Goal: Task Accomplishment & Management: Complete application form

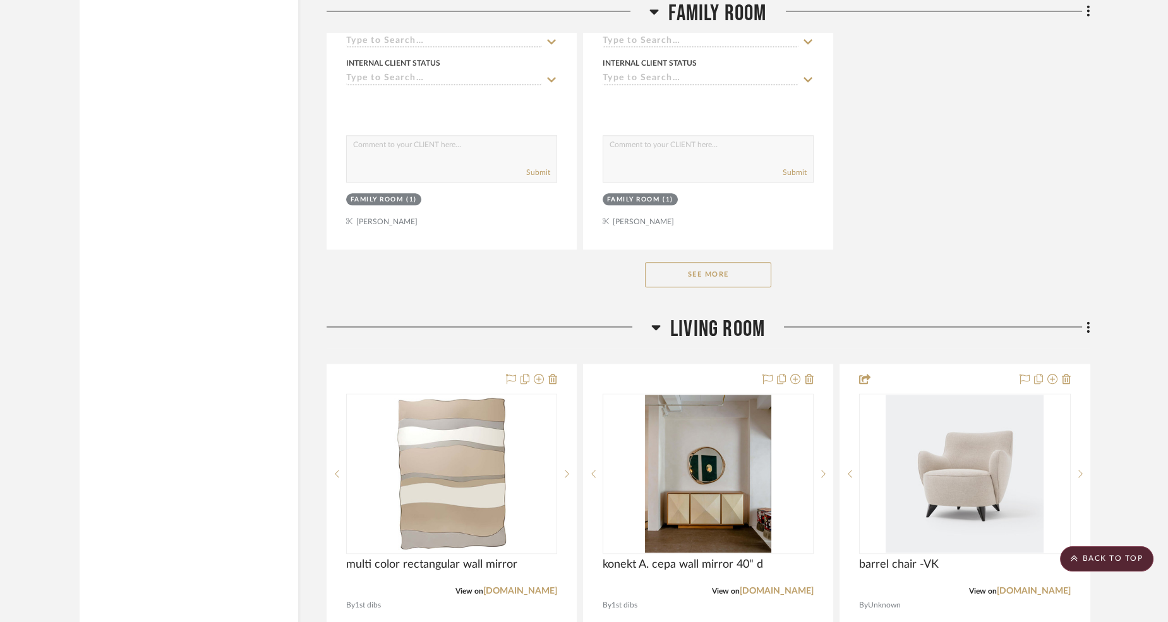
scroll to position [3581, 0]
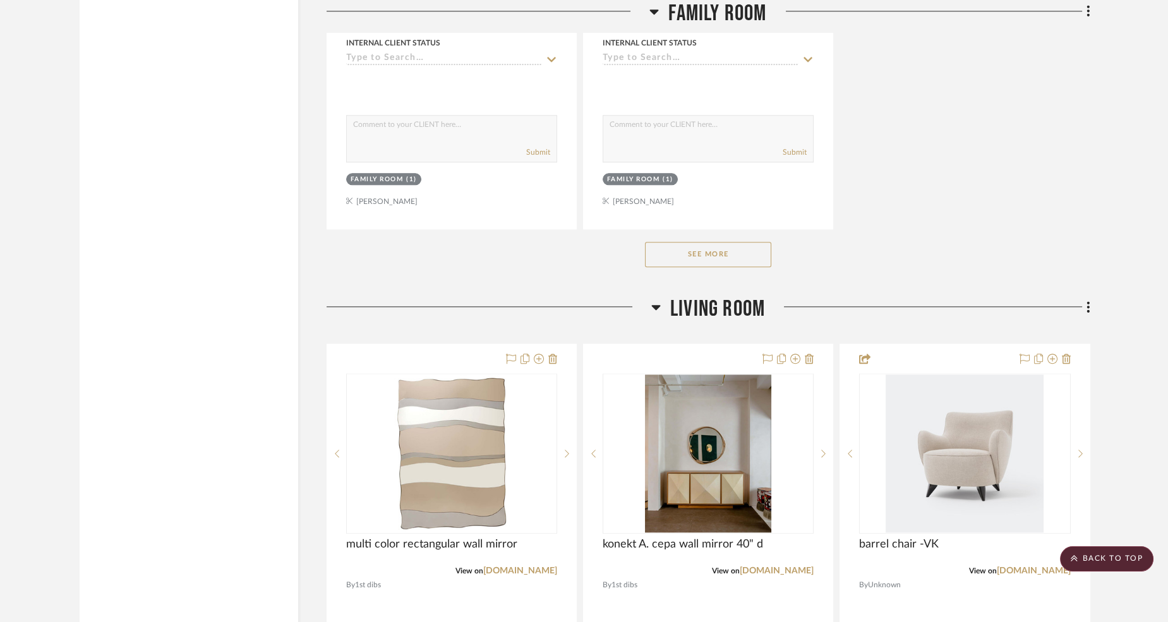
click at [763, 255] on button "See More" at bounding box center [708, 254] width 126 height 25
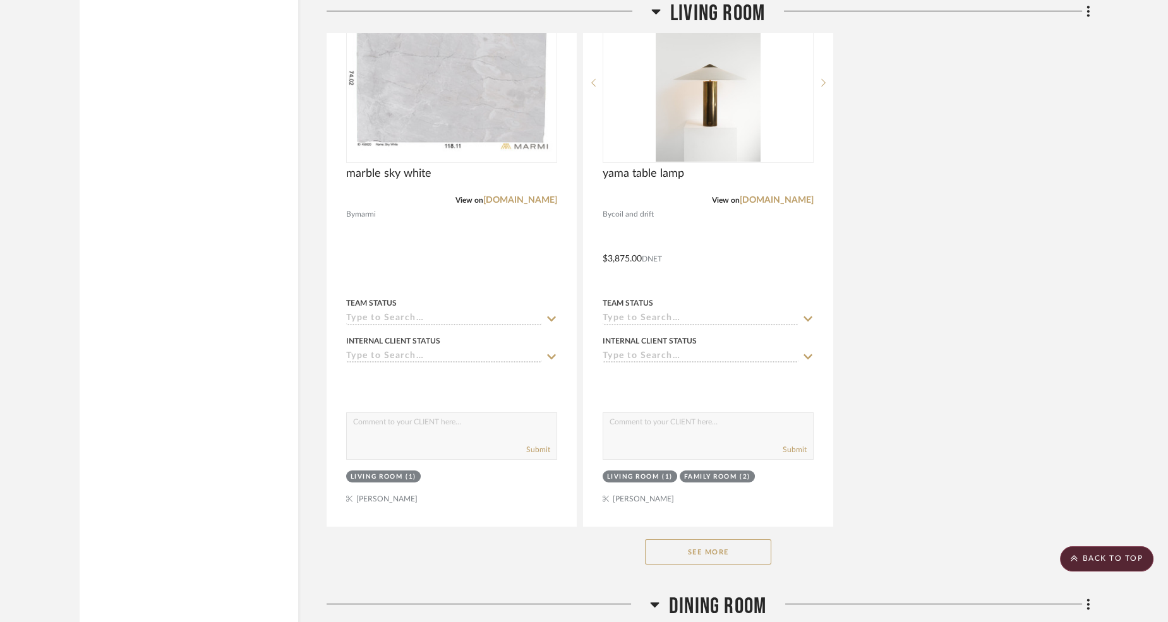
scroll to position [10322, 0]
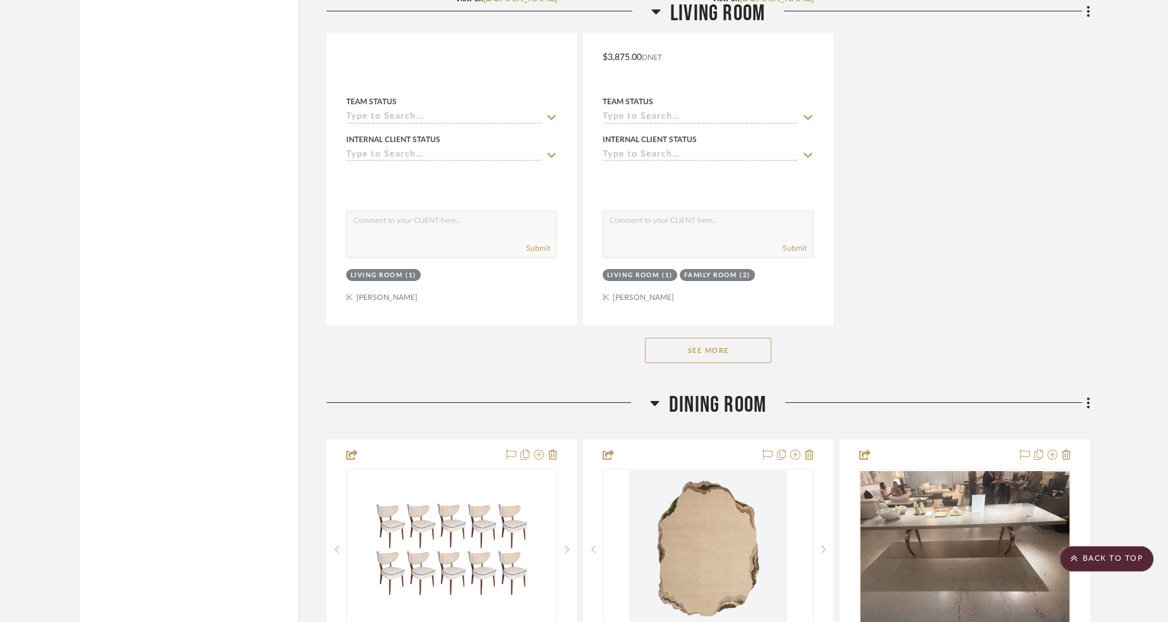
click at [756, 340] on button "See More" at bounding box center [708, 350] width 126 height 25
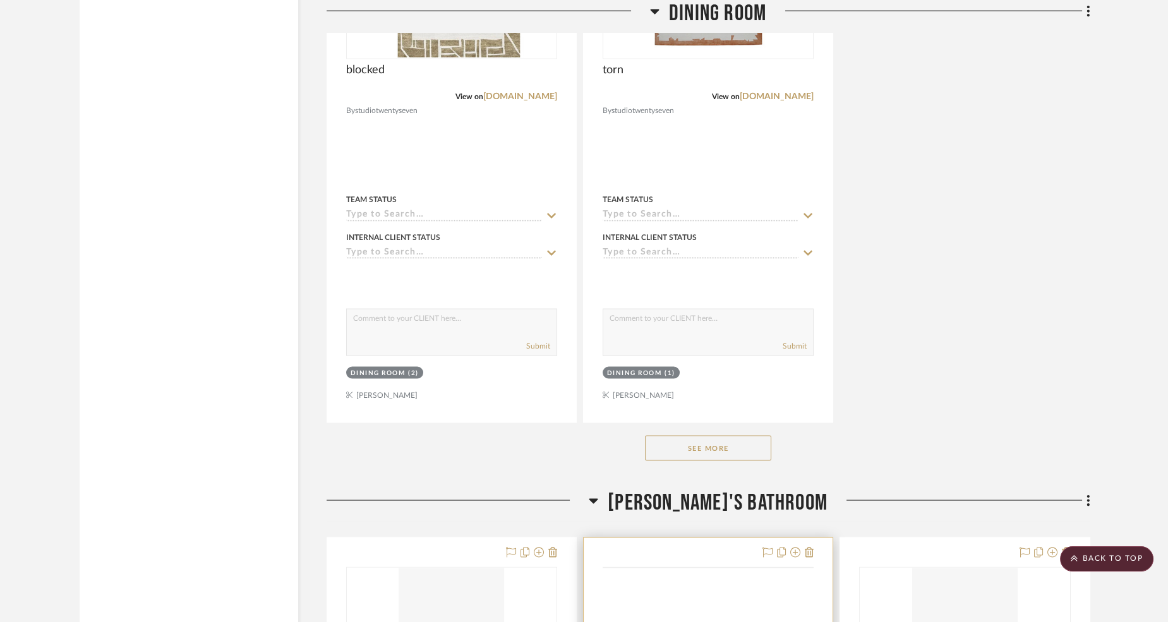
scroll to position [16501, 0]
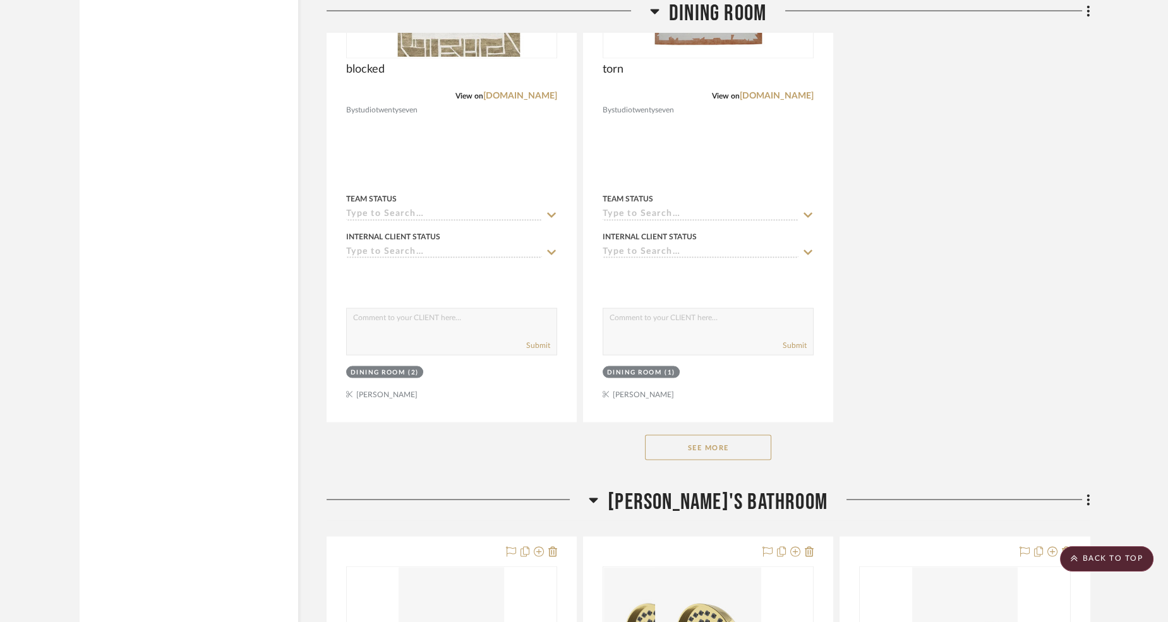
click at [691, 435] on button "See More" at bounding box center [708, 447] width 126 height 25
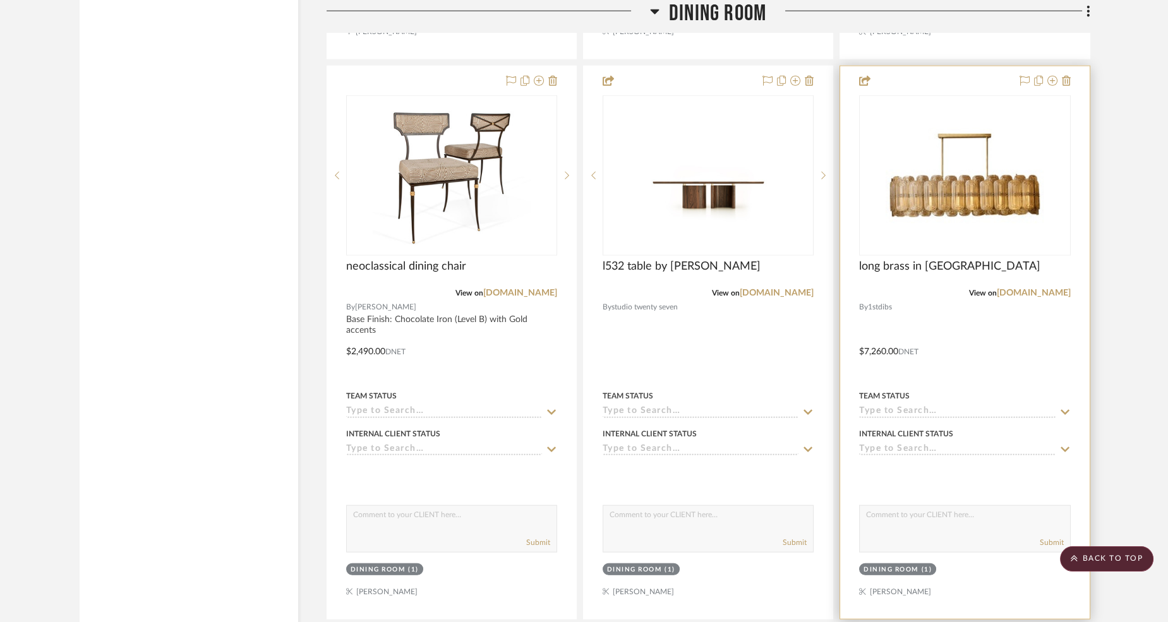
scroll to position [17484, 0]
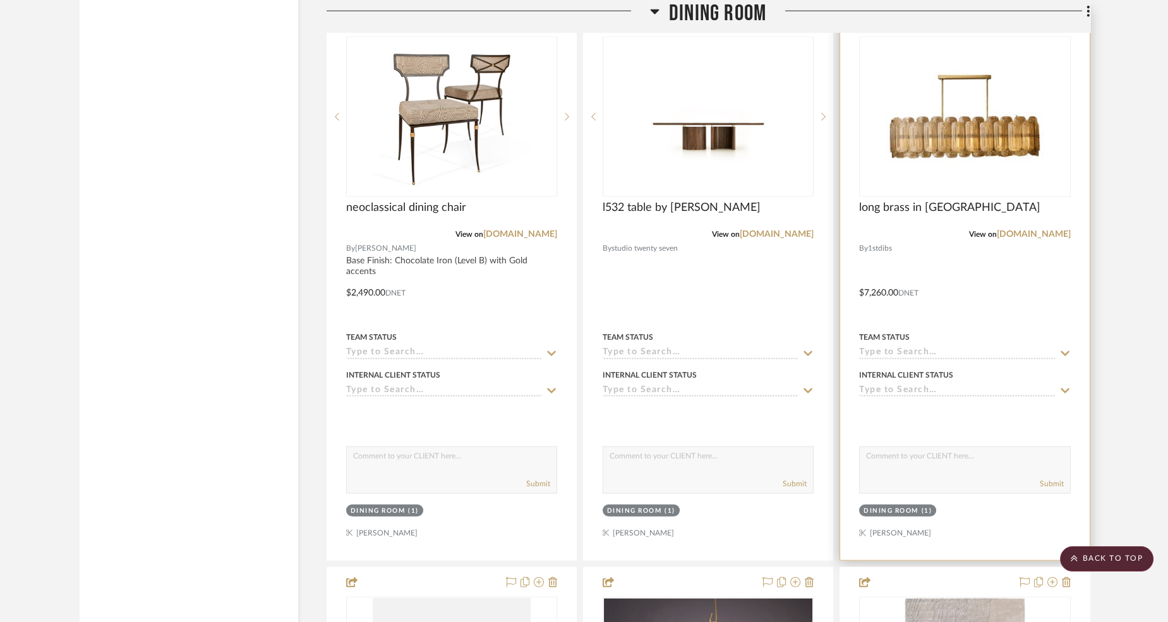
click at [998, 229] on div at bounding box center [964, 284] width 249 height 553
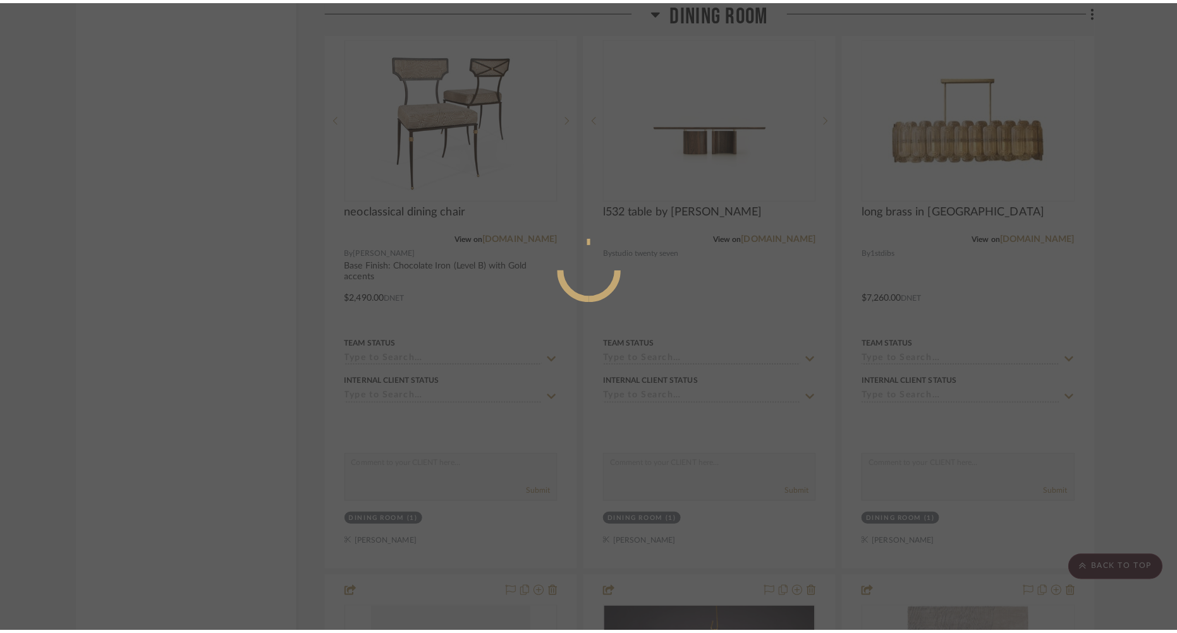
scroll to position [0, 0]
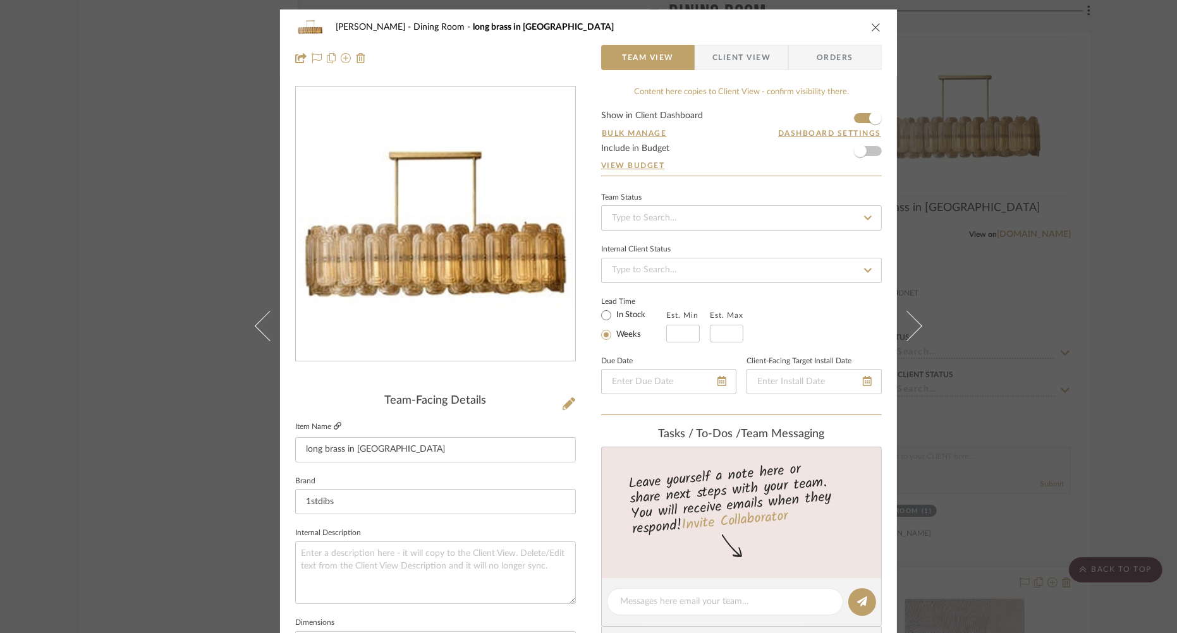
click at [334, 426] on icon at bounding box center [338, 426] width 8 height 8
click at [871, 29] on icon "close" at bounding box center [876, 27] width 10 height 10
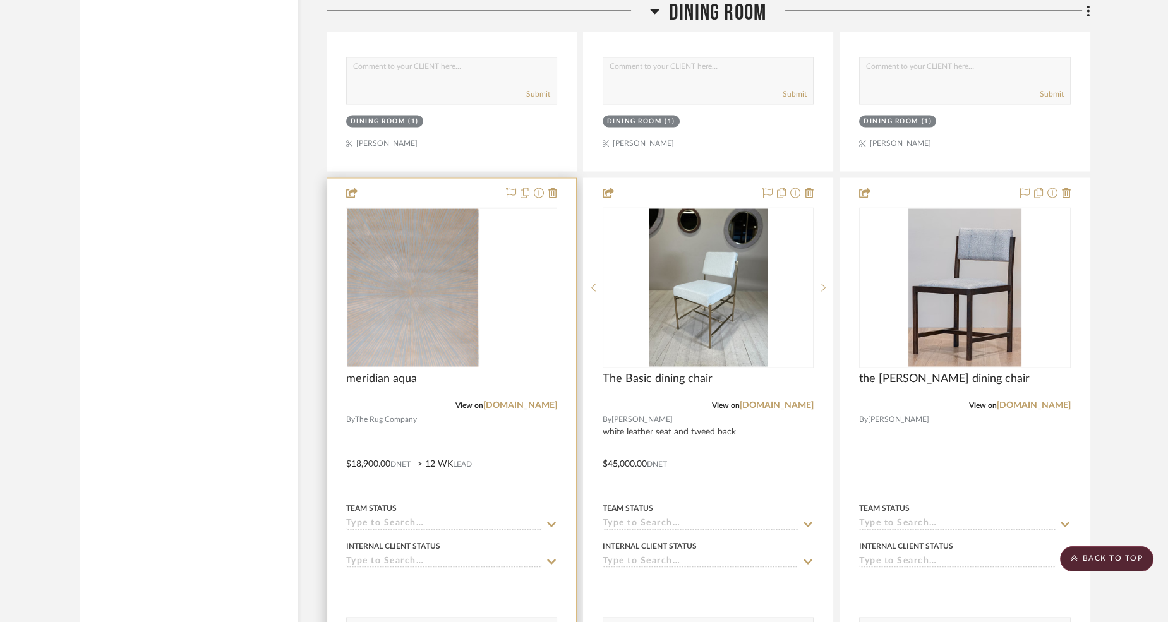
scroll to position [15658, 0]
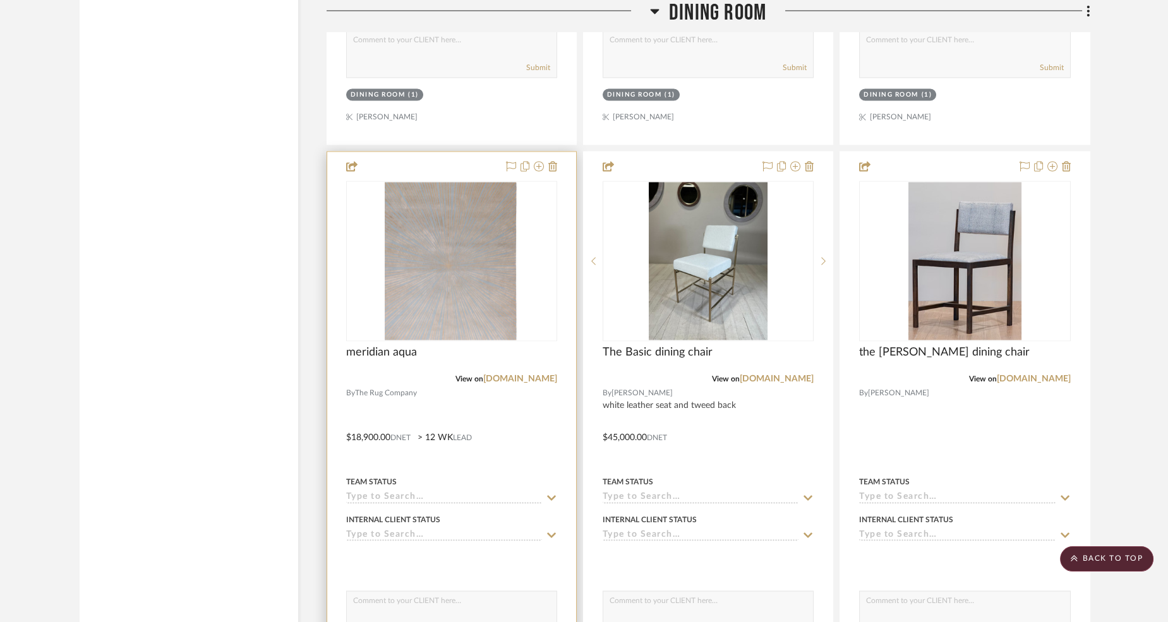
click at [549, 298] on div "0" at bounding box center [452, 260] width 210 height 159
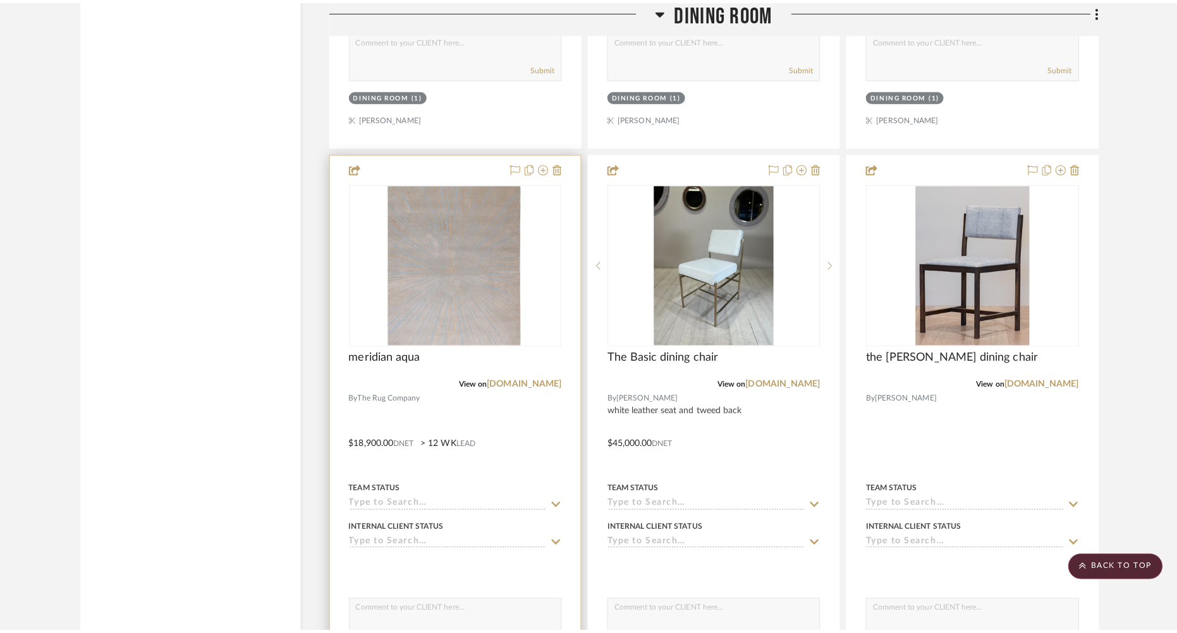
scroll to position [0, 0]
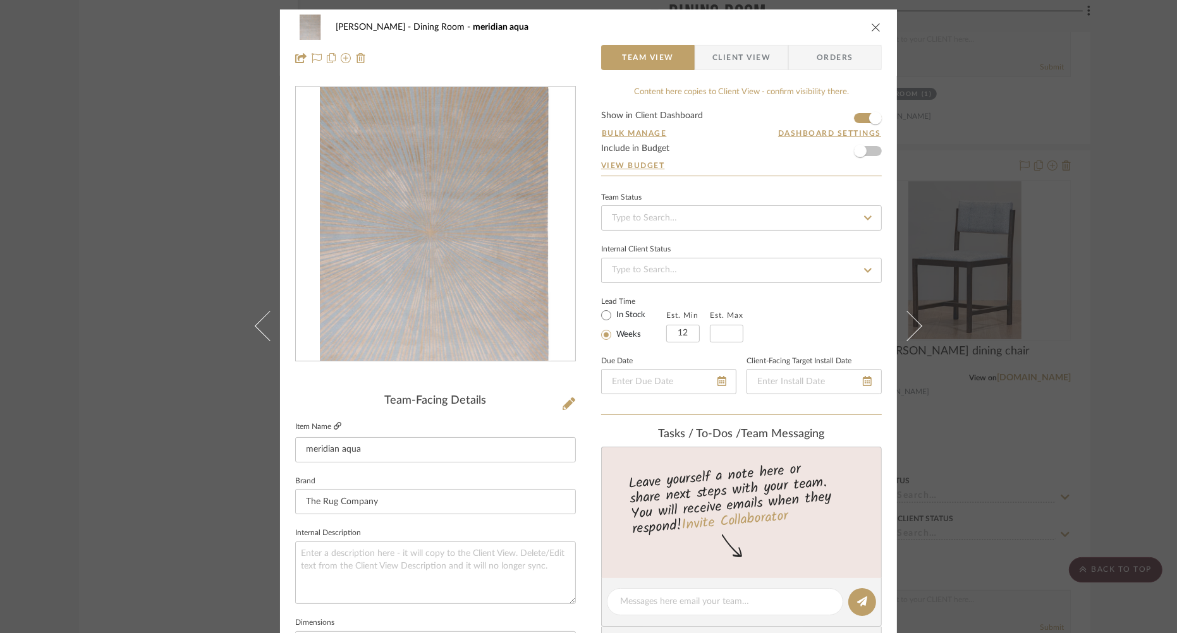
click at [335, 427] on icon at bounding box center [338, 426] width 8 height 8
click at [871, 27] on icon "close" at bounding box center [876, 27] width 10 height 10
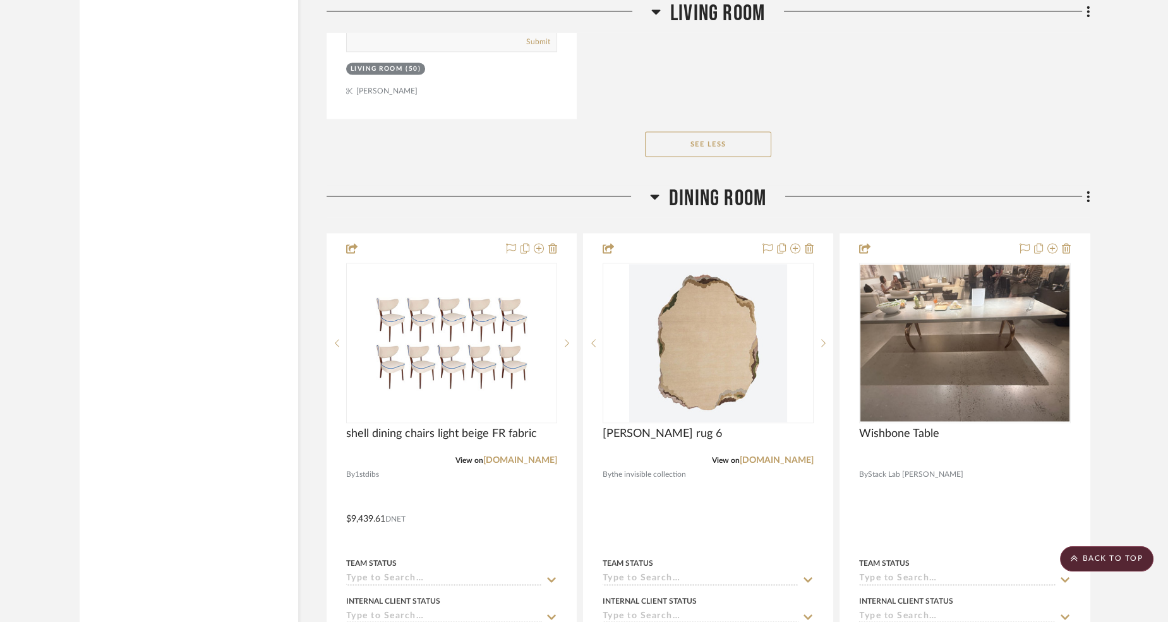
scroll to position [15026, 0]
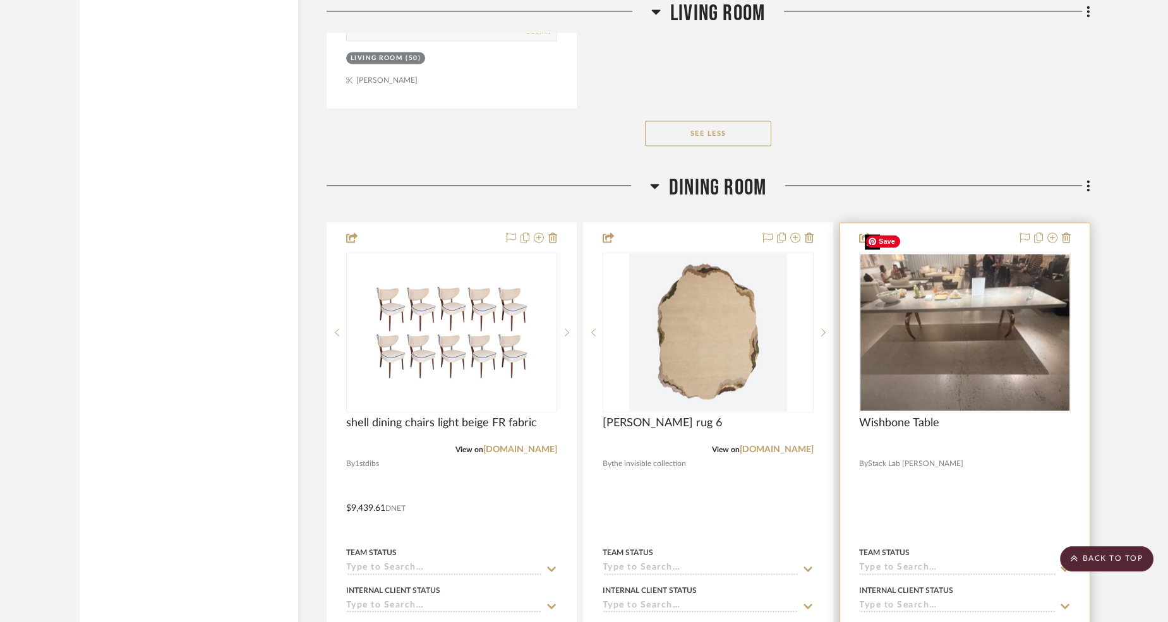
click at [1024, 342] on img "0" at bounding box center [965, 332] width 209 height 157
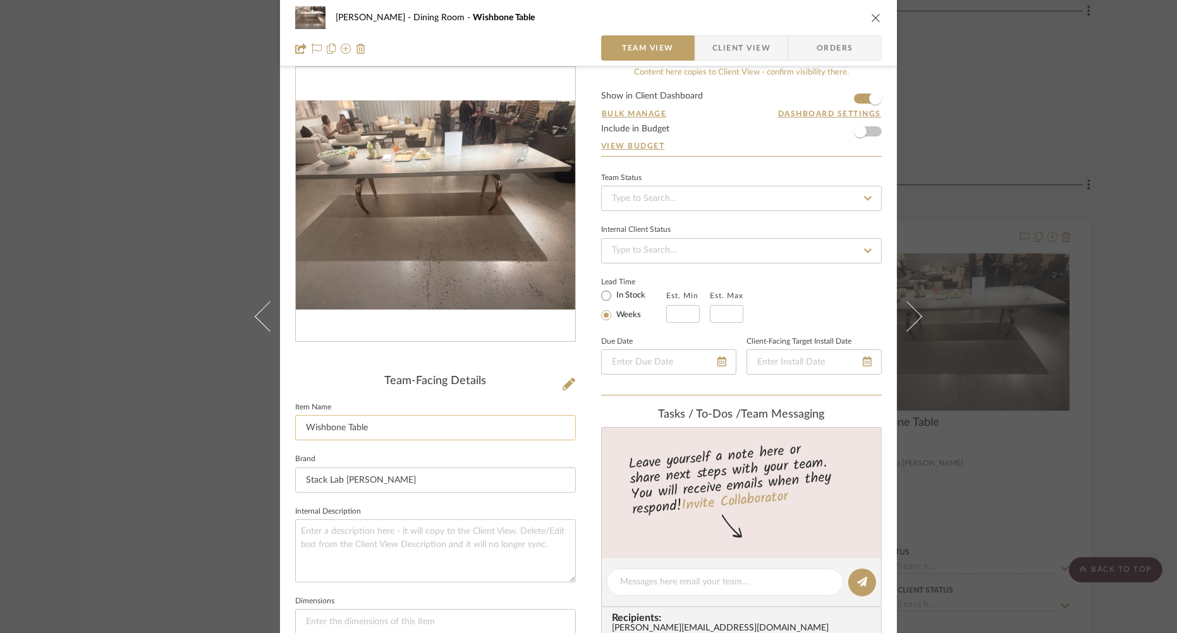
scroll to position [0, 0]
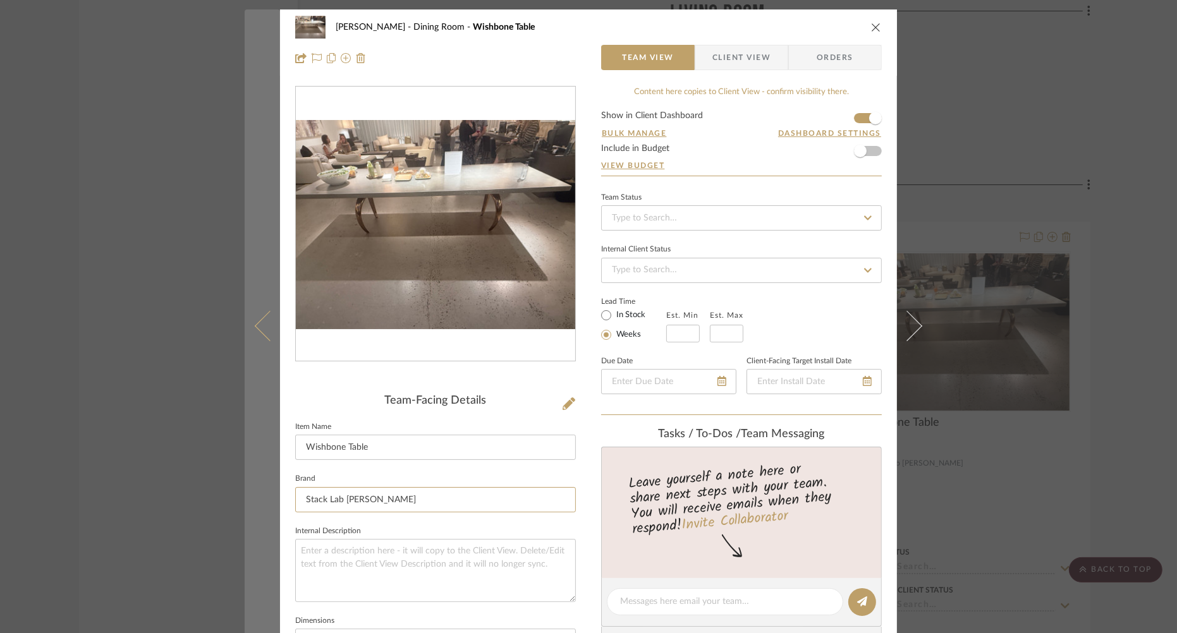
drag, startPoint x: 407, startPoint y: 499, endPoint x: 253, endPoint y: 512, distance: 154.7
click at [257, 513] on mat-dialog-content "[PERSON_NAME] Dining Room Wishbone Table Team View Client View Orders Team-Faci…" at bounding box center [589, 591] width 688 height 1165
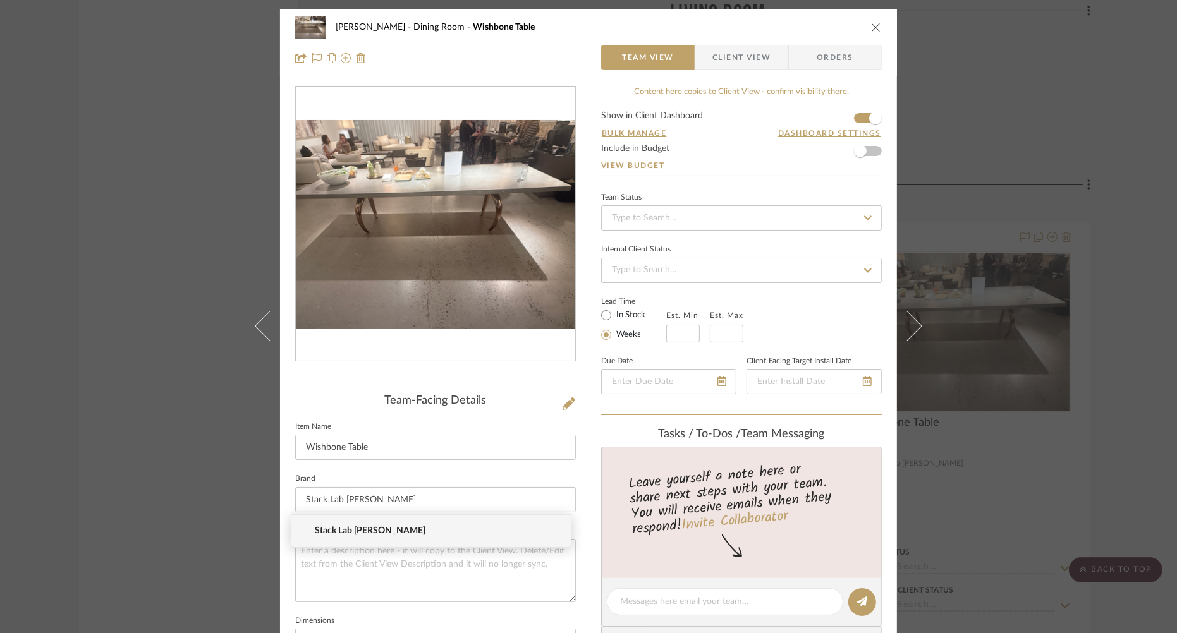
click at [401, 470] on fieldset "Brand Stack Lab [PERSON_NAME]" at bounding box center [435, 491] width 281 height 42
click at [355, 502] on input at bounding box center [435, 499] width 281 height 25
paste input "Stack Lab [PERSON_NAME]"
type input "Stack Lab [PERSON_NAME]"
click at [356, 524] on mat-option "Stack Lab [PERSON_NAME]" at bounding box center [430, 531] width 279 height 32
